Goal: Find specific page/section: Find specific page/section

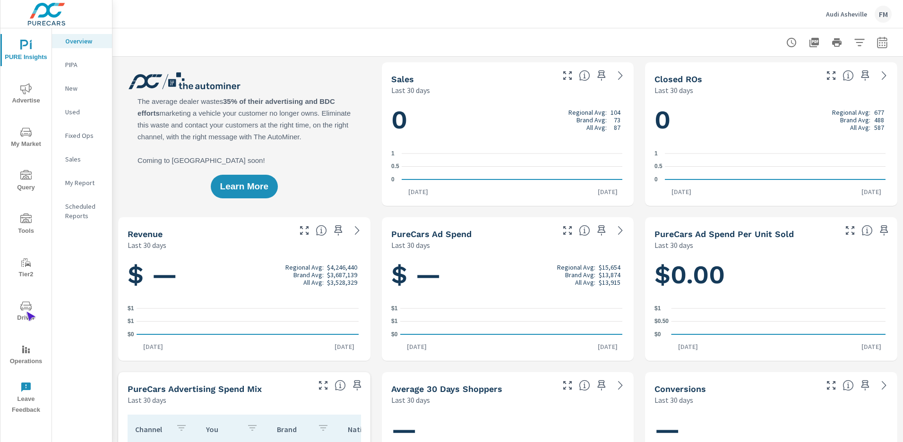
click at [26, 312] on span "Driver" at bounding box center [25, 312] width 45 height 23
